Goal: Find contact information: Find contact information

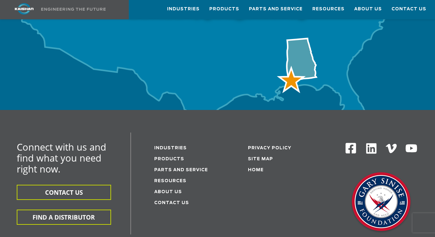
scroll to position [2146, 0]
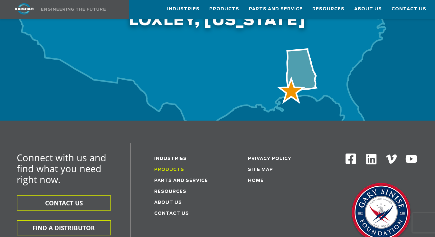
click at [173, 167] on link "Products" at bounding box center [169, 169] width 30 height 4
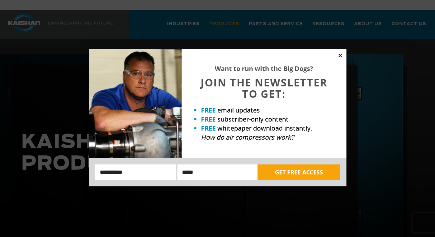
click at [341, 55] on icon at bounding box center [340, 55] width 6 height 6
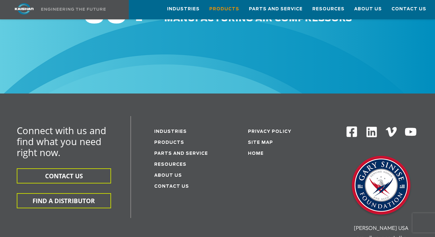
scroll to position [1014, 0]
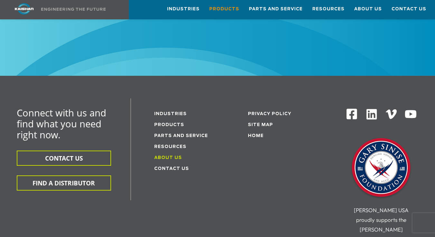
click at [167, 155] on link "About Us" at bounding box center [168, 157] width 28 height 4
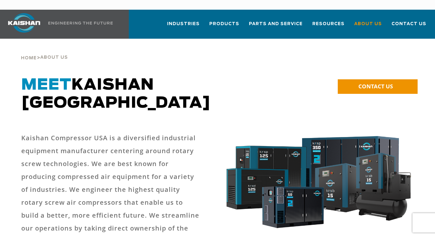
click at [351, 79] on link "CONTACT US" at bounding box center [378, 86] width 80 height 14
